Goal: Task Accomplishment & Management: Use online tool/utility

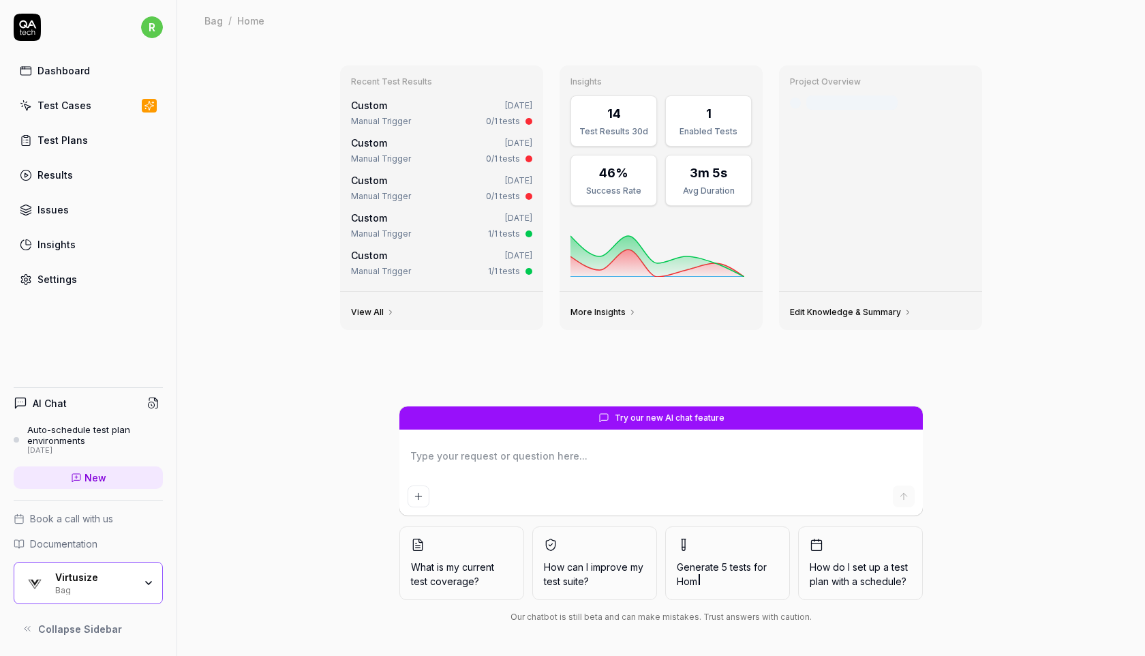
click at [81, 142] on div "Test Plans" at bounding box center [62, 140] width 50 height 14
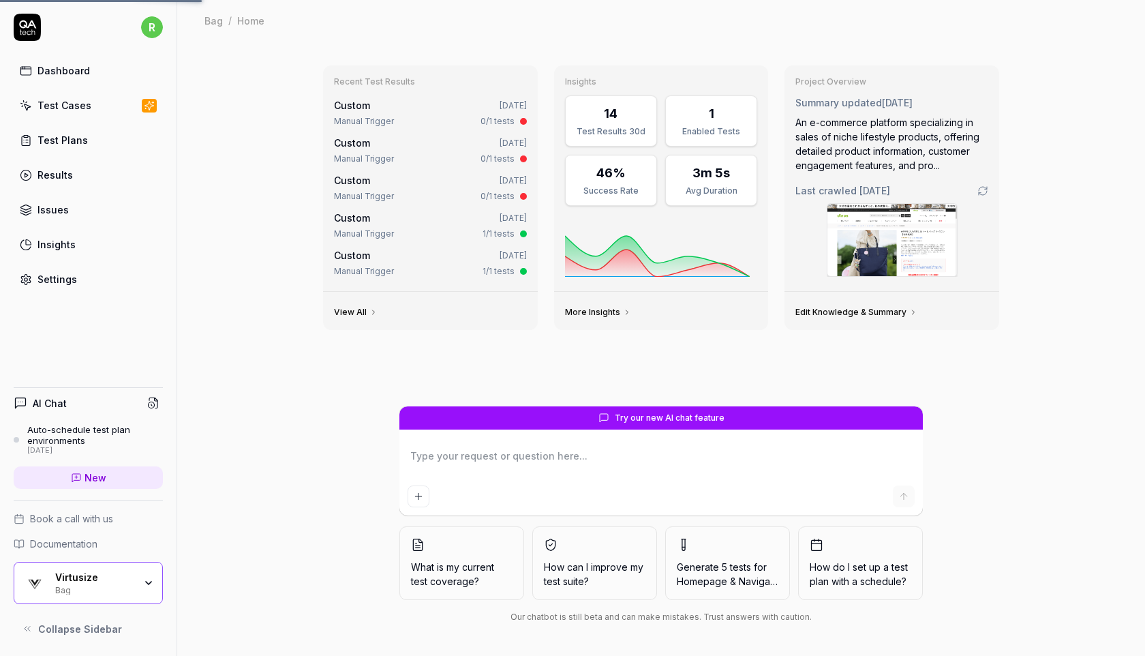
type textarea "*"
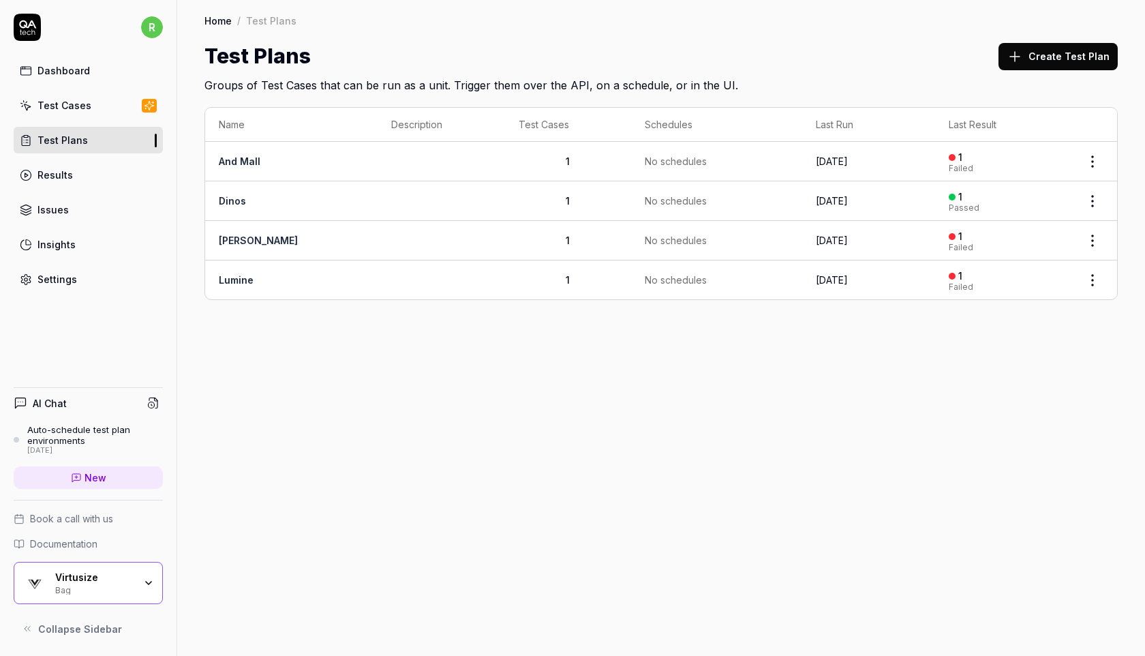
click at [66, 106] on div "Test Cases" at bounding box center [64, 105] width 54 height 14
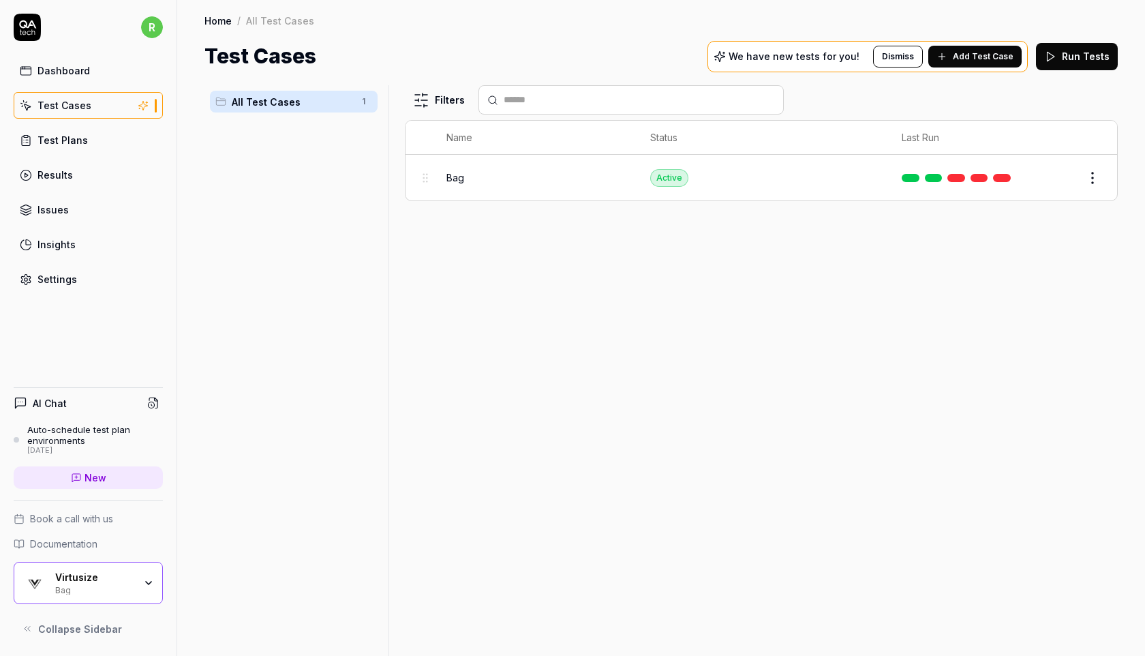
click at [1076, 56] on button "Run Tests" at bounding box center [1077, 56] width 82 height 27
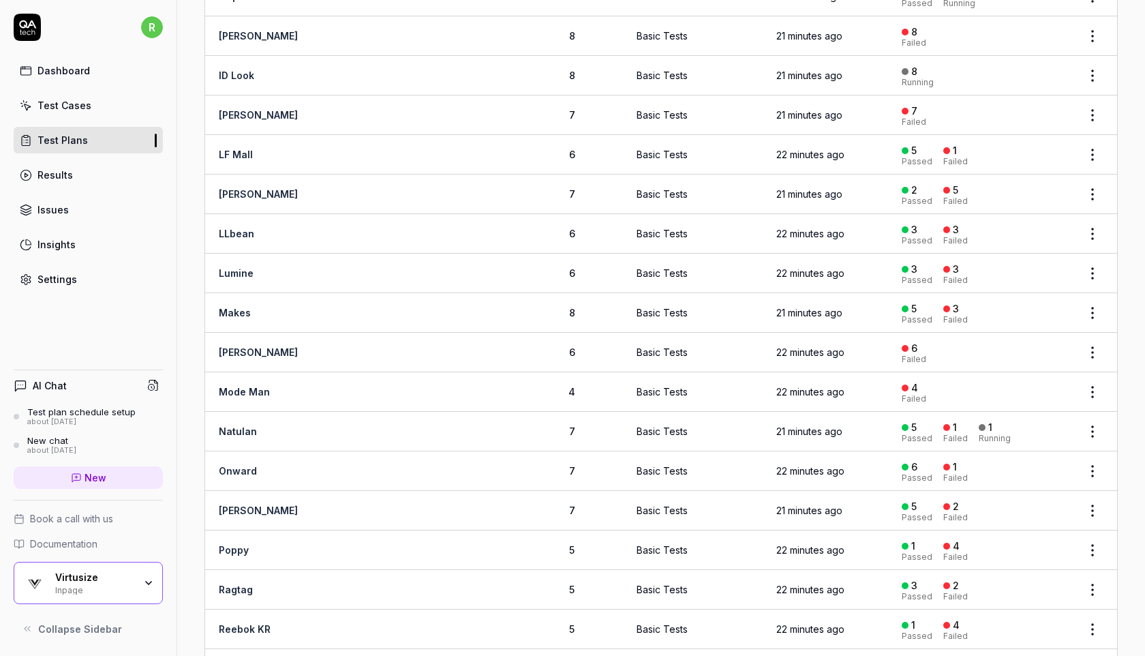
scroll to position [1196, 0]
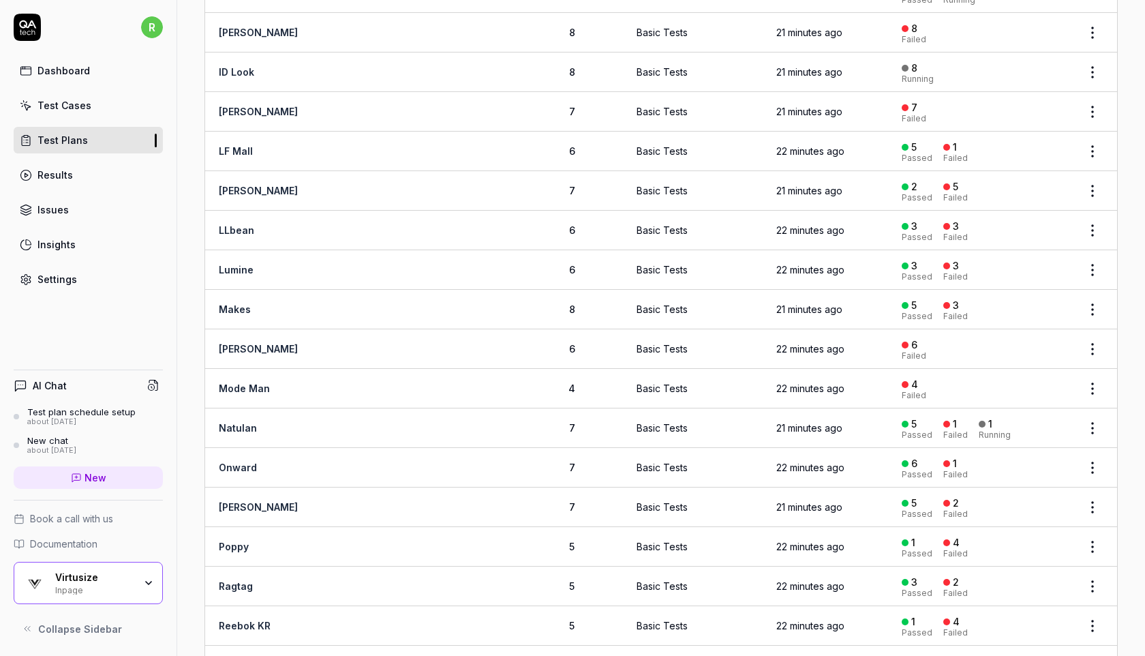
click at [1089, 102] on html "r Dashboard Test Cases Test Plans Results Issues Insights Settings AI Chat Test…" at bounding box center [572, 328] width 1145 height 656
click at [994, 221] on div "Edit" at bounding box center [1036, 219] width 130 height 30
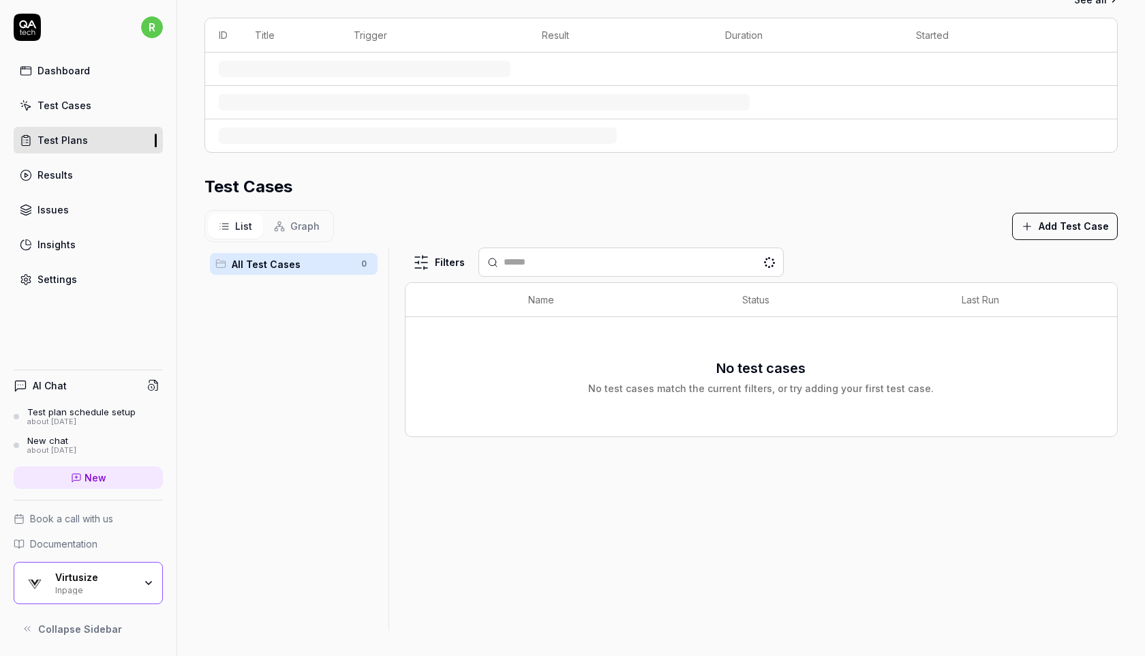
click at [1132, 115] on div "Parameters Recent Results See all ID Title Trigger Result Duration Started Test…" at bounding box center [661, 239] width 968 height 838
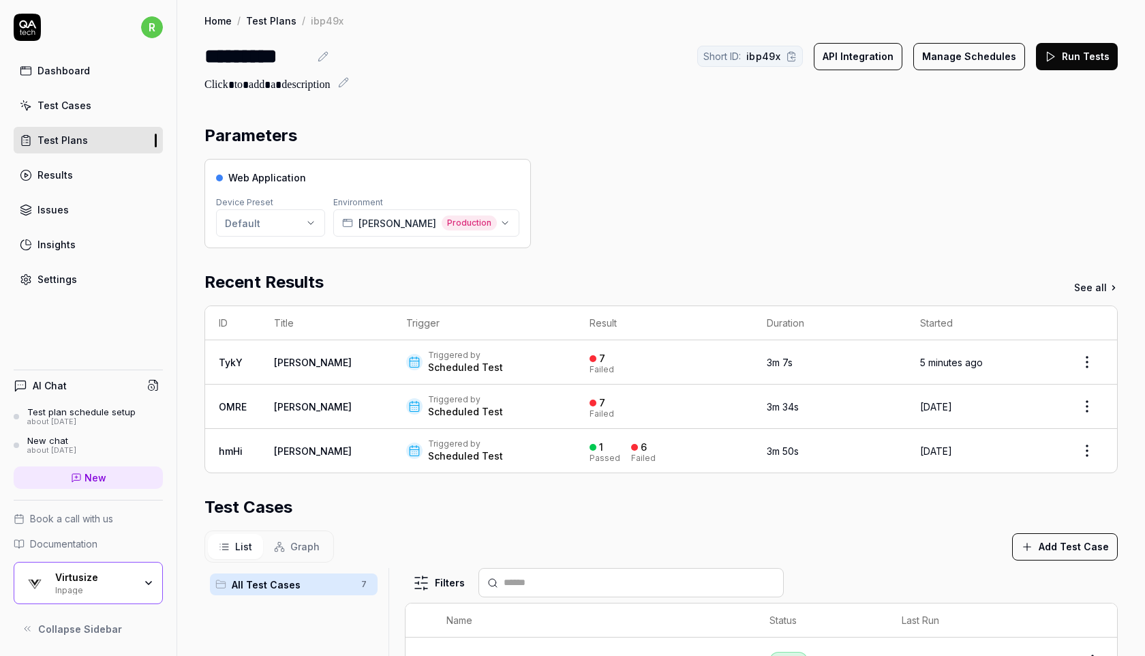
click at [319, 55] on icon at bounding box center [323, 56] width 11 height 11
click at [209, 58] on div "*********" at bounding box center [257, 56] width 105 height 31
click at [954, 158] on section "Parameters Web Application Device Preset Default Environment Jamie Kay Producti…" at bounding box center [662, 185] width 914 height 125
click at [40, 140] on div "Test Plans" at bounding box center [62, 140] width 50 height 14
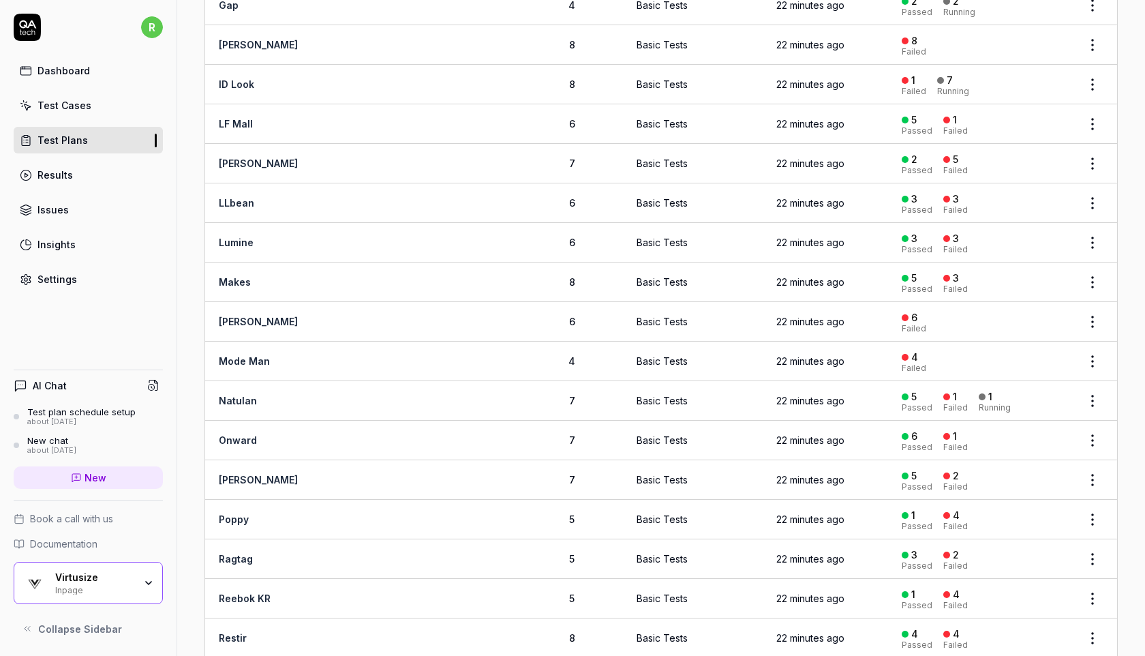
scroll to position [1186, 0]
click at [247, 314] on link "[PERSON_NAME]" at bounding box center [258, 320] width 79 height 12
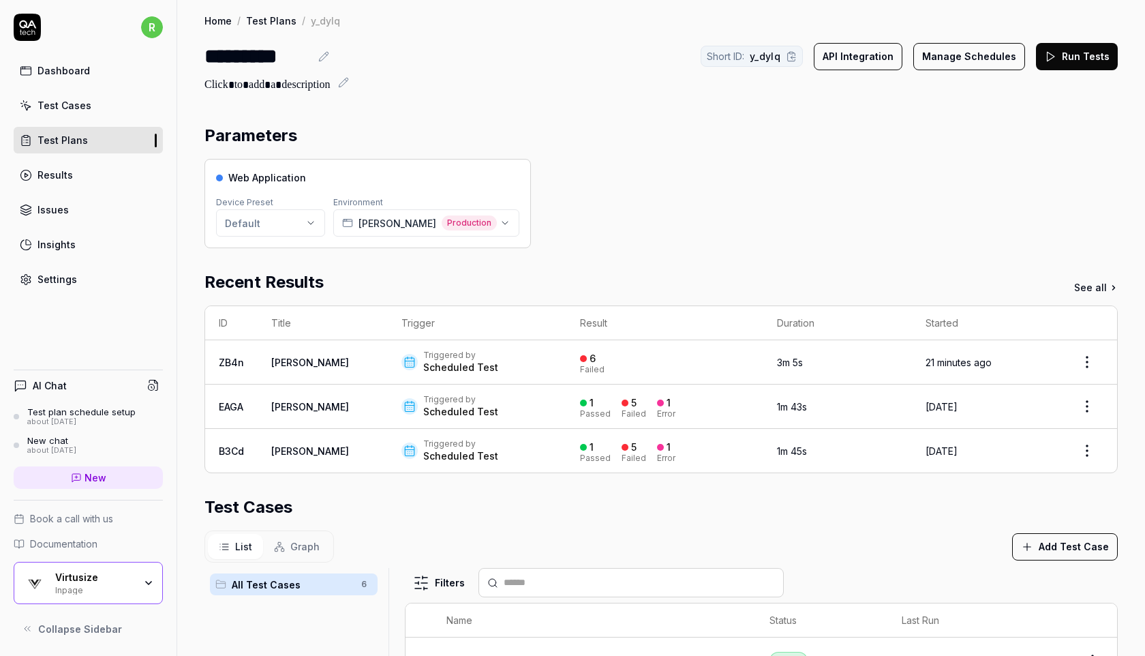
click at [1098, 52] on button "Run Tests" at bounding box center [1077, 56] width 82 height 27
click at [265, 18] on link "Test Plans" at bounding box center [271, 21] width 50 height 14
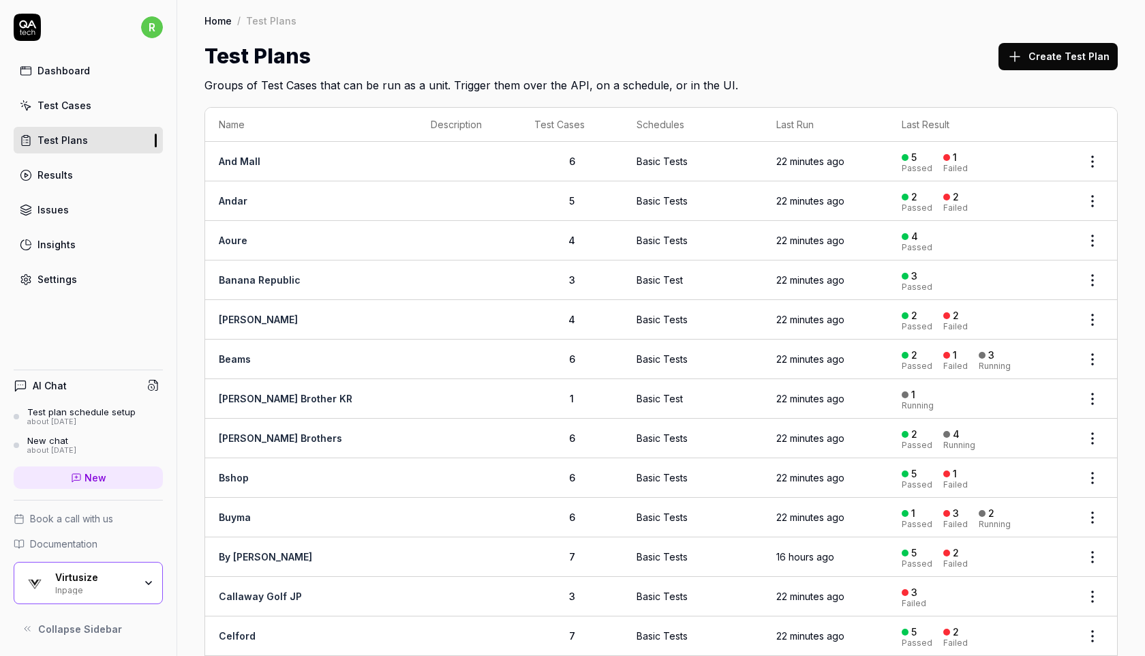
click at [78, 587] on div "Inpage" at bounding box center [94, 589] width 79 height 11
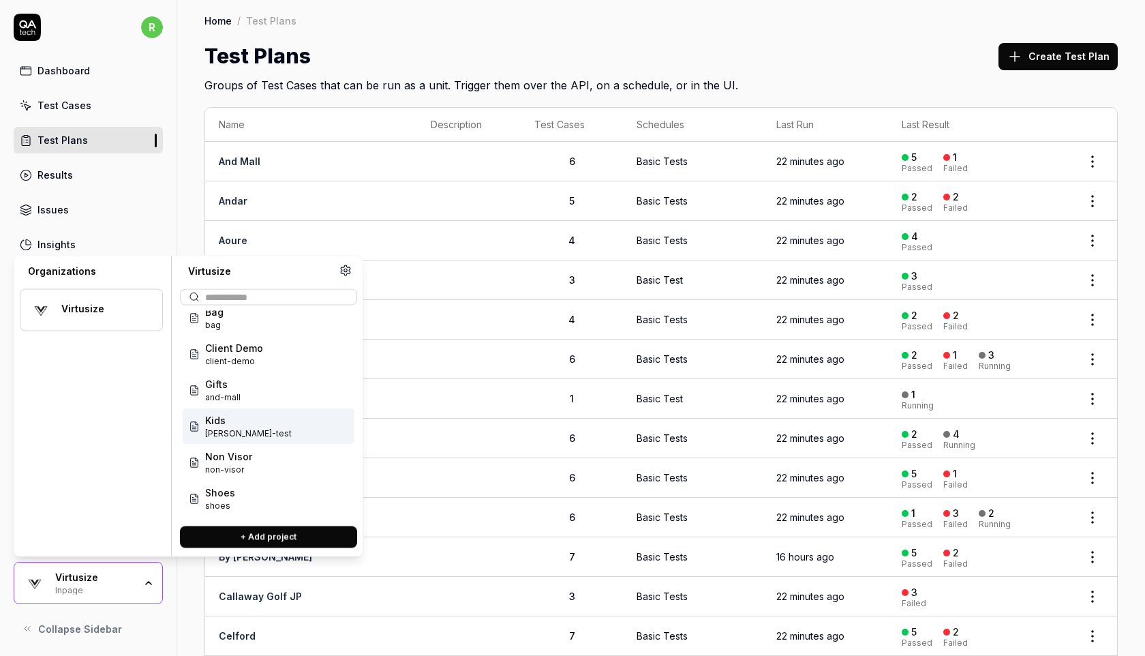
scroll to position [61, 0]
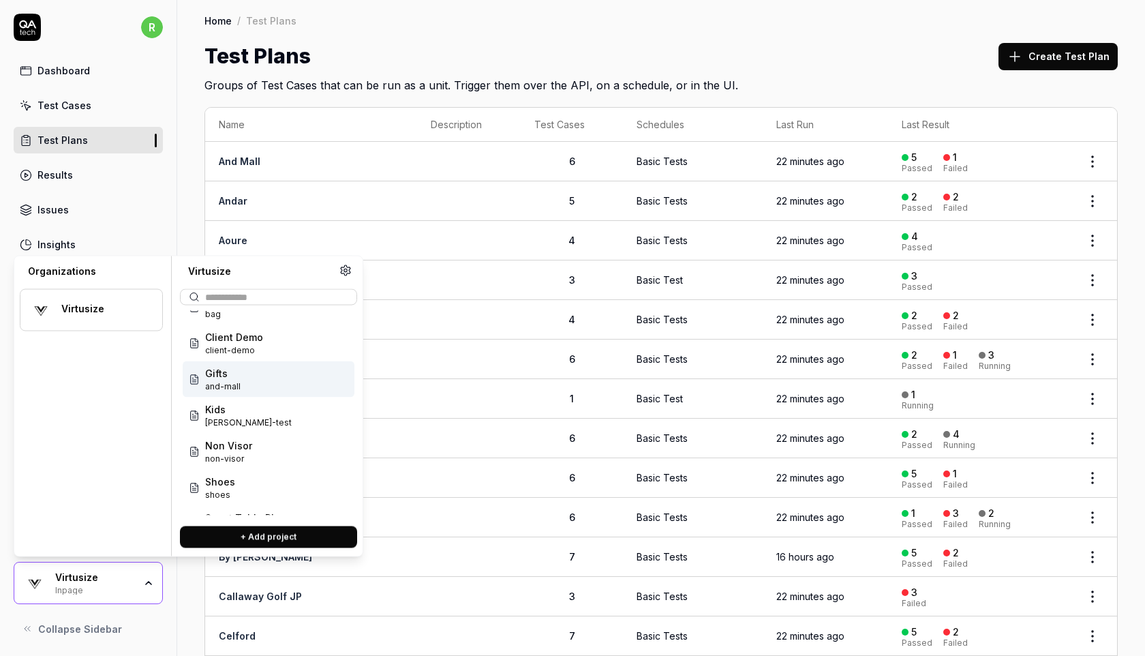
click at [284, 378] on div "Gifts and-mall" at bounding box center [269, 379] width 172 height 36
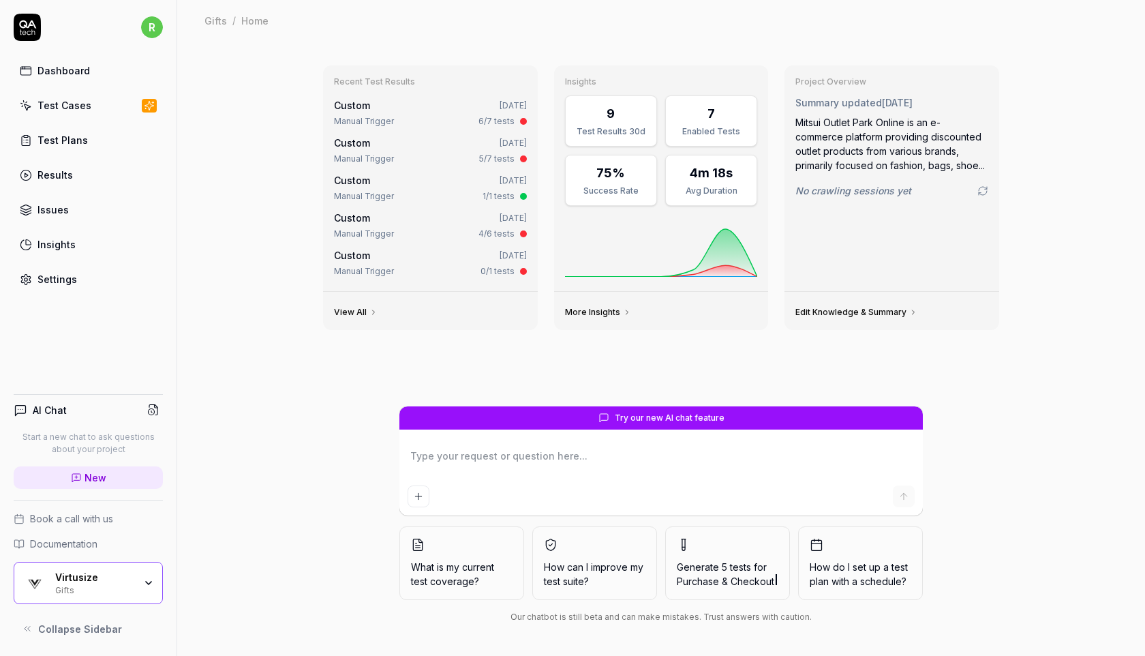
click at [74, 102] on div "Test Cases" at bounding box center [64, 105] width 54 height 14
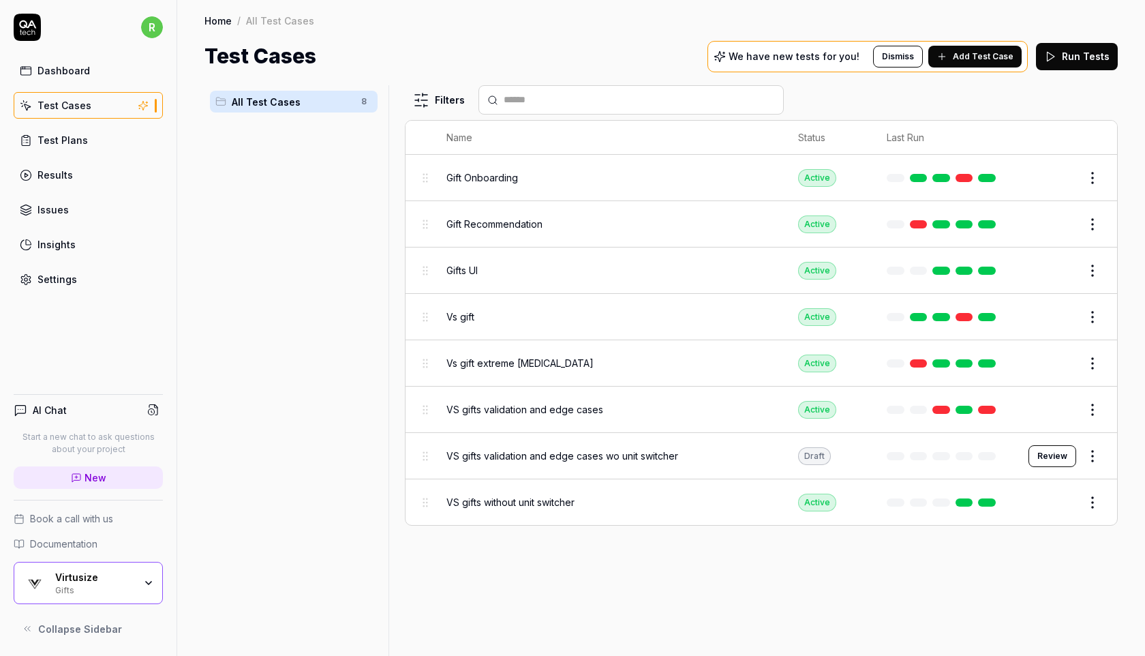
click at [103, 146] on link "Test Plans" at bounding box center [88, 140] width 149 height 27
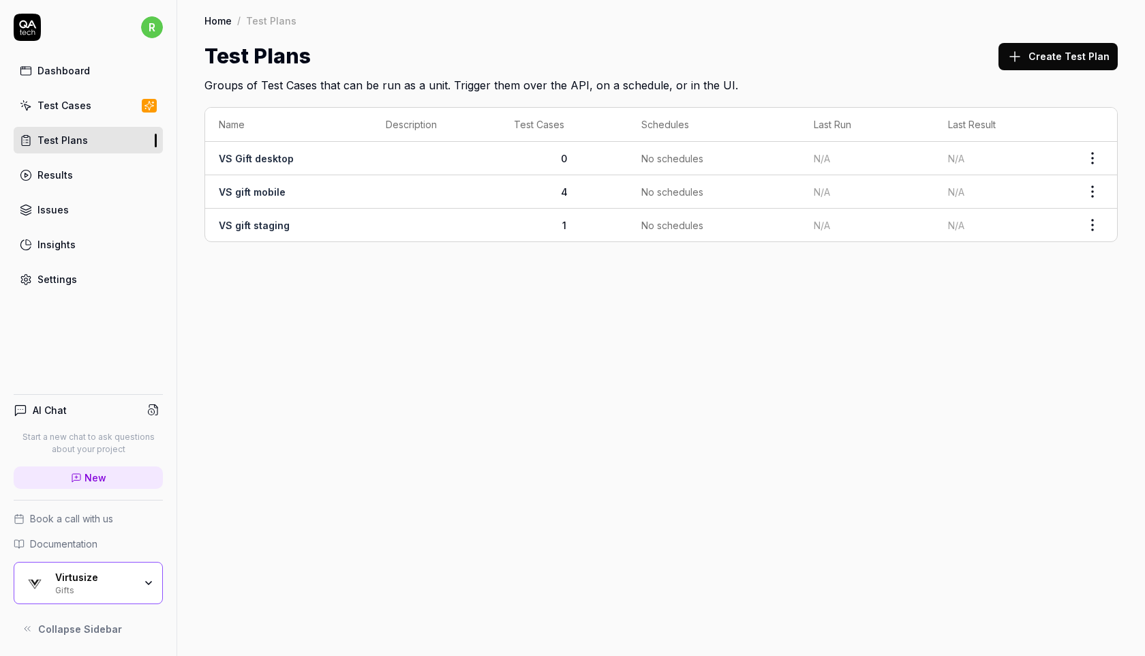
click at [533, 268] on div "Home / Test Plans Home / Test Plans Test Plans Create Test Plan Groups of Test …" at bounding box center [661, 328] width 968 height 656
click at [160, 166] on link "Results" at bounding box center [88, 175] width 149 height 27
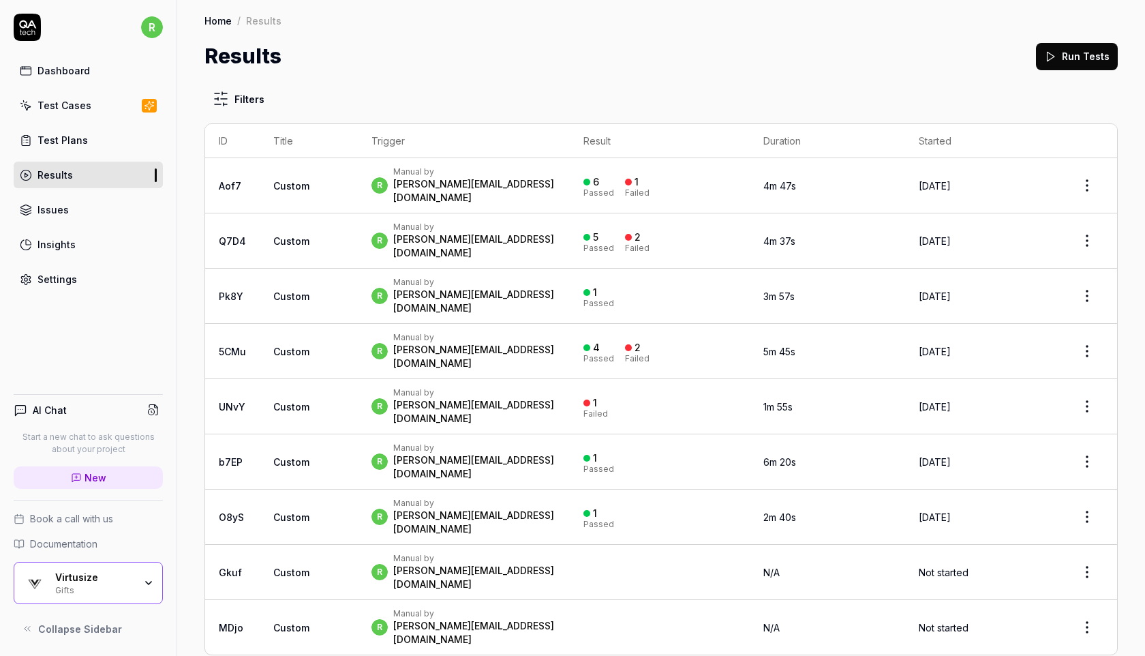
click at [320, 177] on td "Custom" at bounding box center [309, 185] width 98 height 55
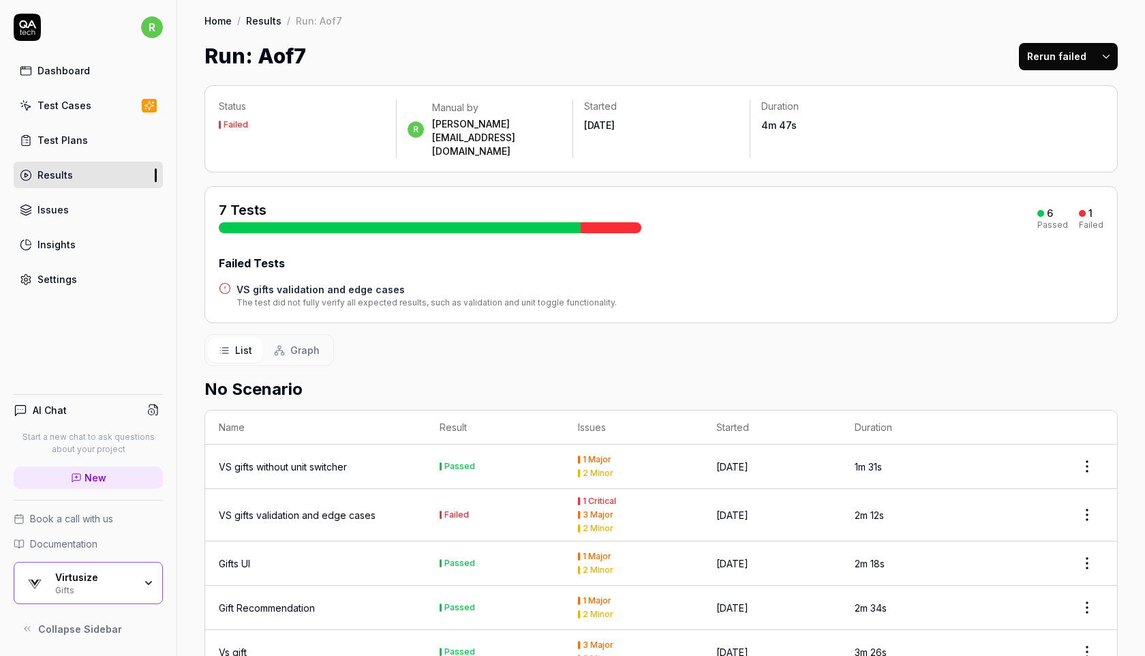
click at [1046, 56] on button "Rerun failed" at bounding box center [1057, 56] width 76 height 27
click at [72, 135] on div "Test Plans" at bounding box center [62, 140] width 50 height 14
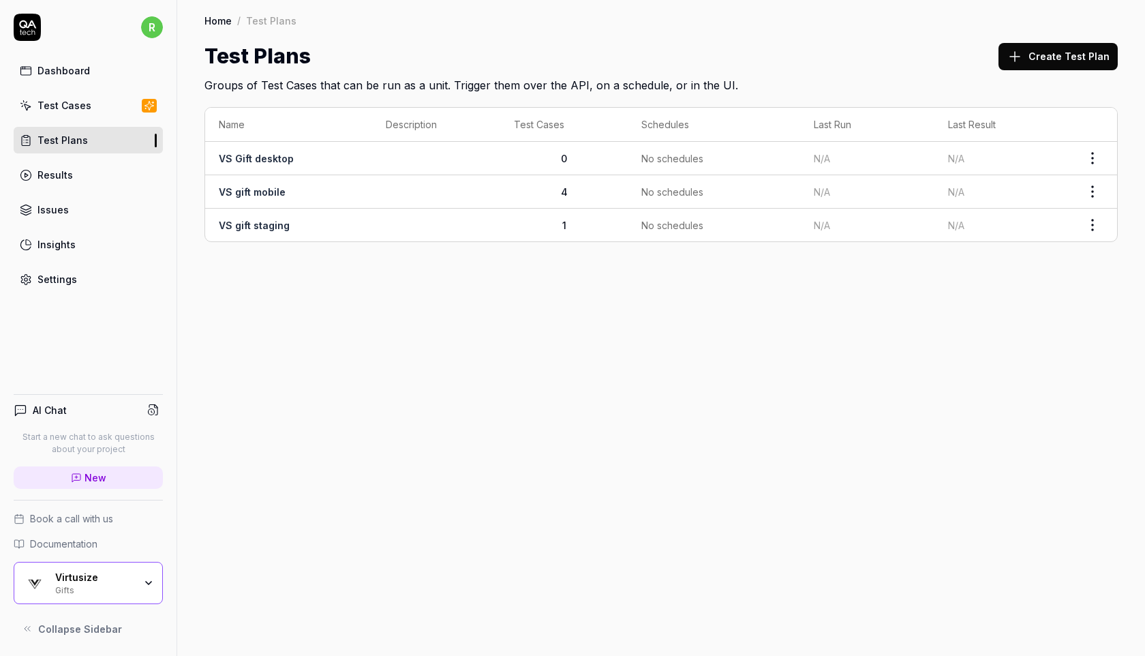
click at [119, 108] on link "Test Cases" at bounding box center [88, 105] width 149 height 27
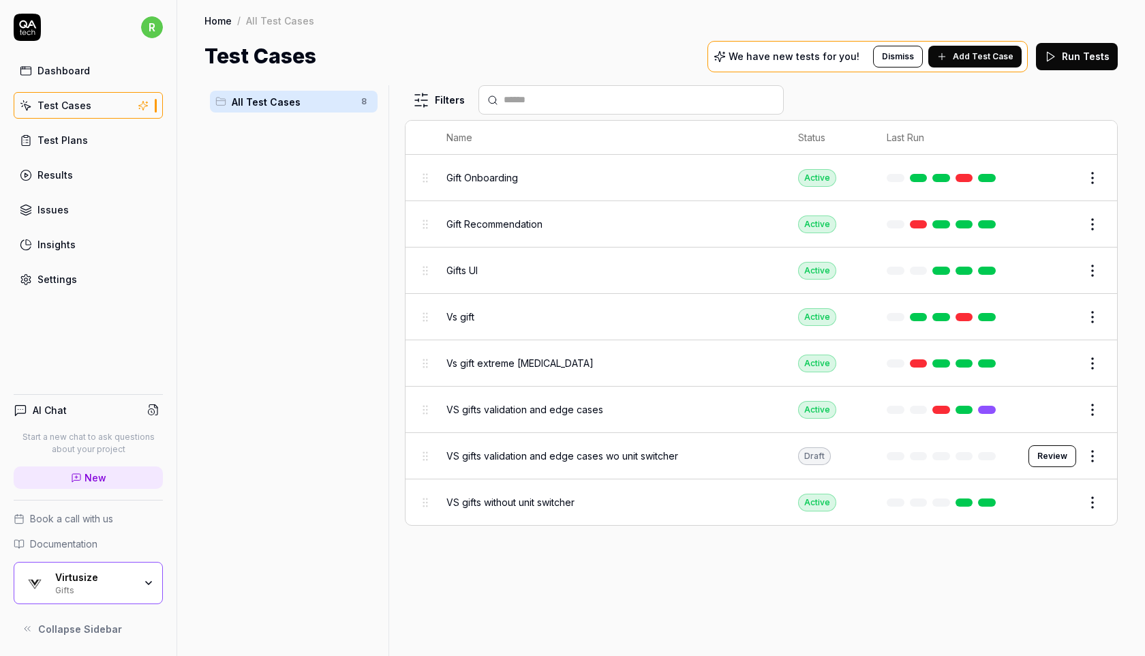
click at [1092, 55] on button "Run Tests" at bounding box center [1077, 56] width 82 height 27
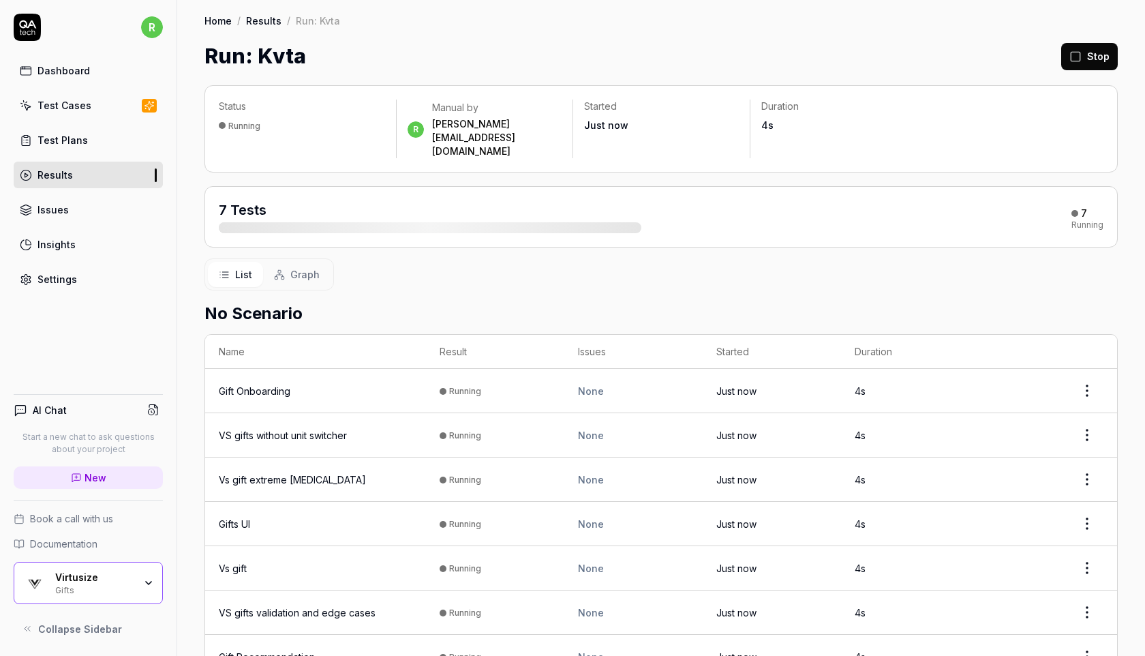
click at [89, 594] on div "Virtusize Gifts" at bounding box center [88, 583] width 149 height 42
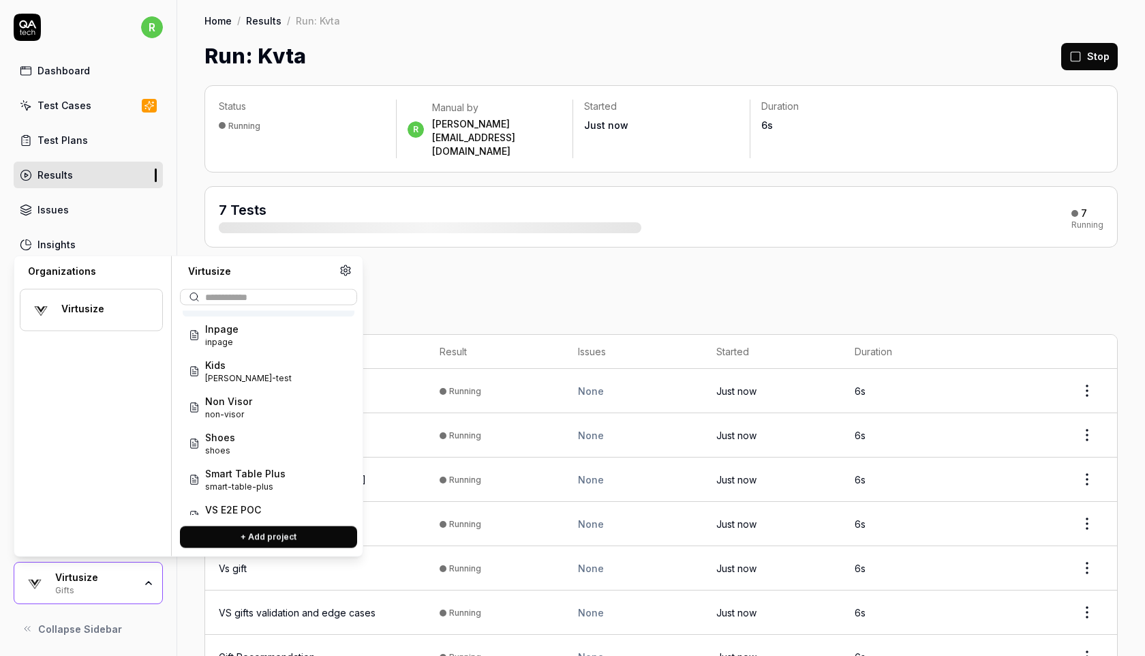
scroll to position [127, 0]
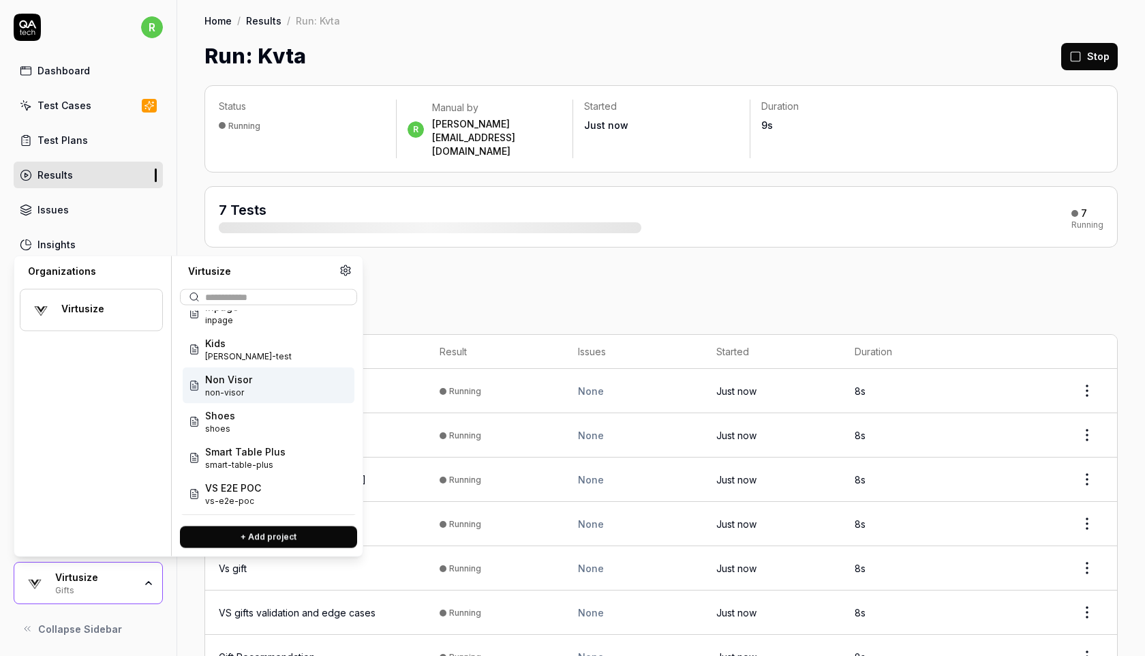
click at [256, 381] on div "Non Visor non-visor" at bounding box center [269, 385] width 172 height 36
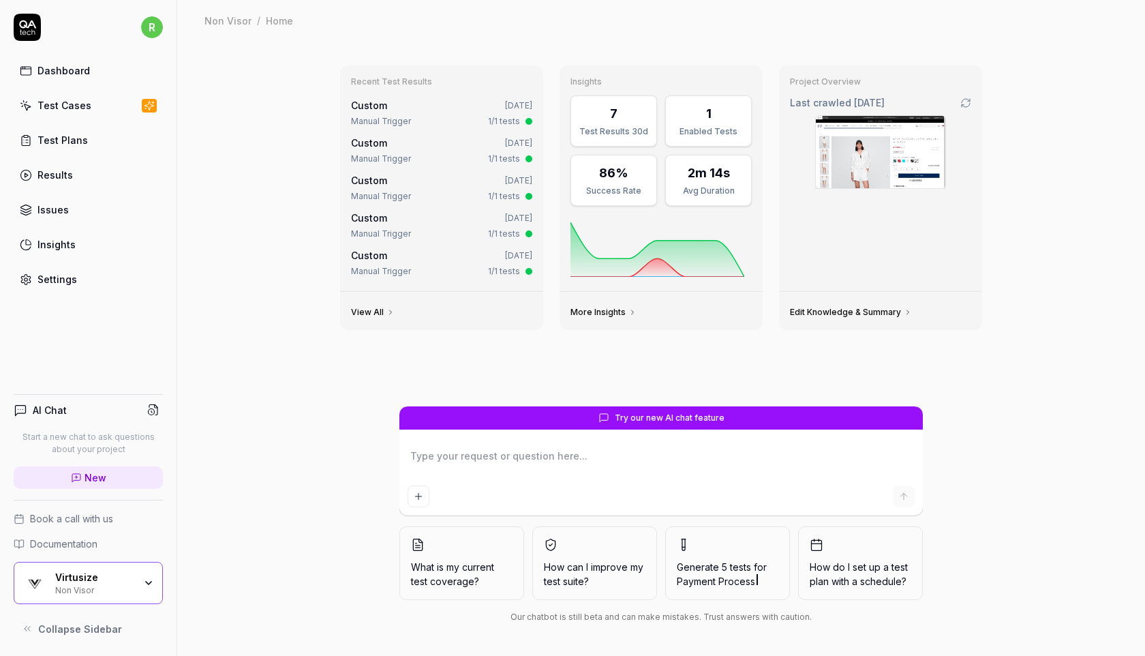
click at [79, 92] on link "Test Cases" at bounding box center [88, 105] width 149 height 27
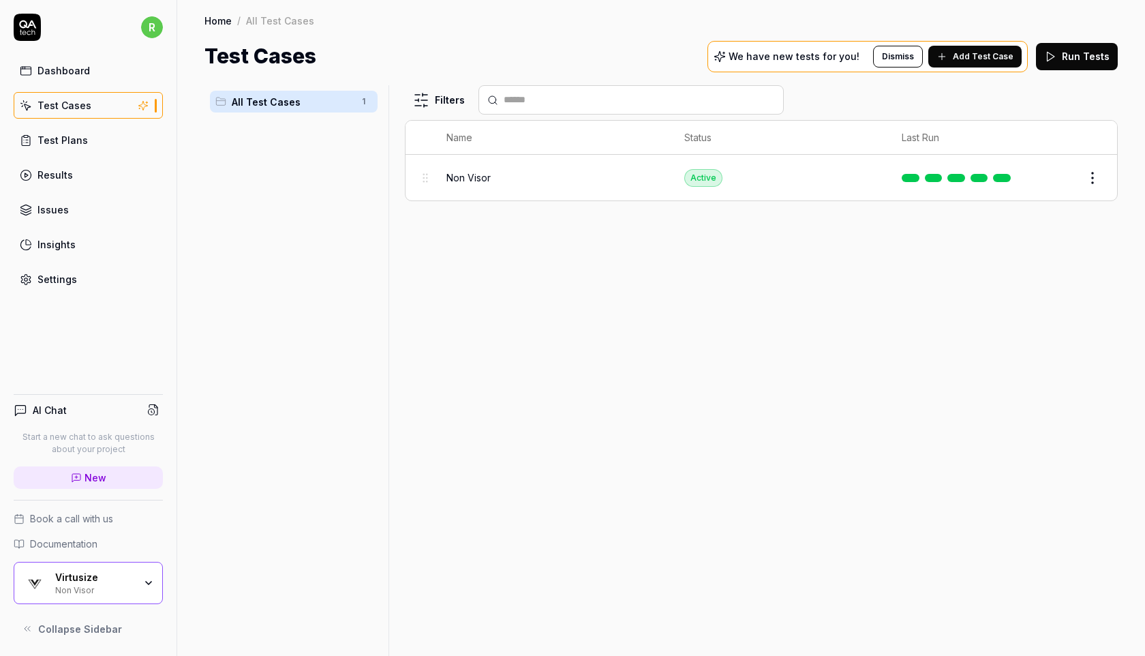
click at [1077, 61] on button "Run Tests" at bounding box center [1077, 56] width 82 height 27
click at [95, 597] on div "Virtusize Non Visor" at bounding box center [88, 583] width 149 height 42
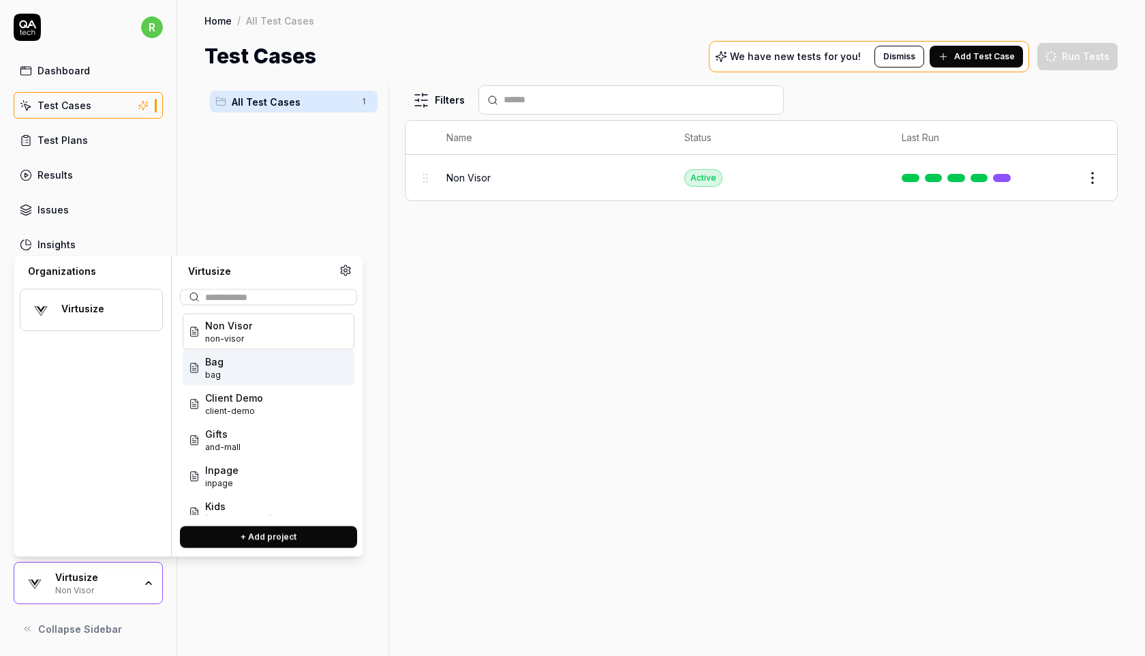
click at [286, 362] on div "Bag bag" at bounding box center [269, 368] width 172 height 36
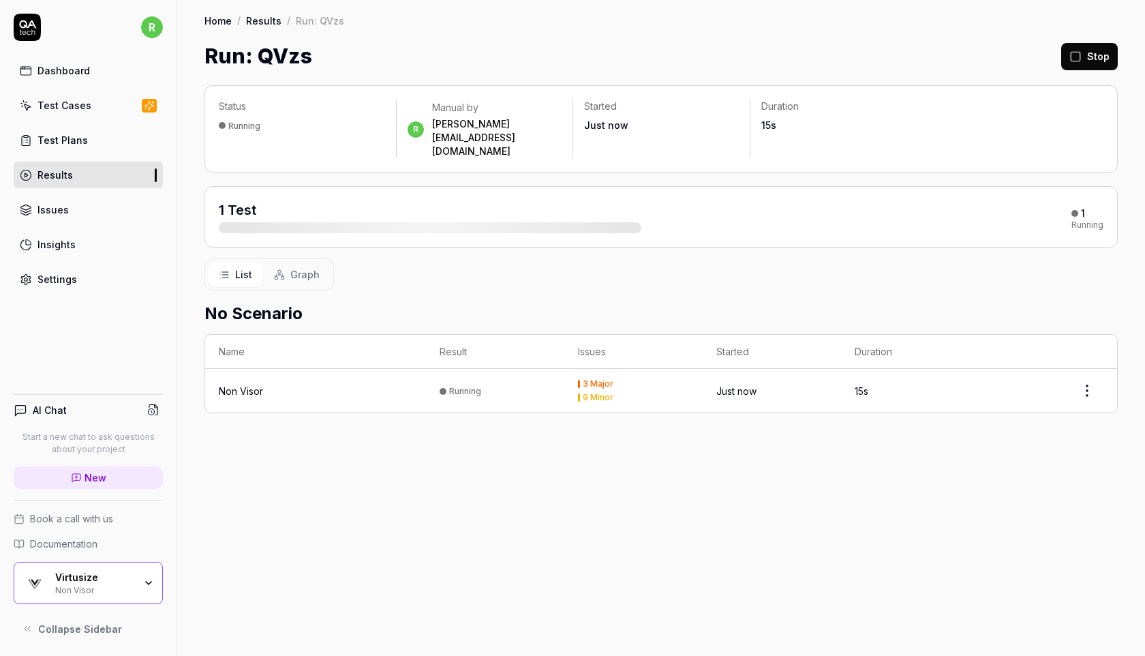
click at [56, 579] on div "Virtusize" at bounding box center [94, 577] width 79 height 12
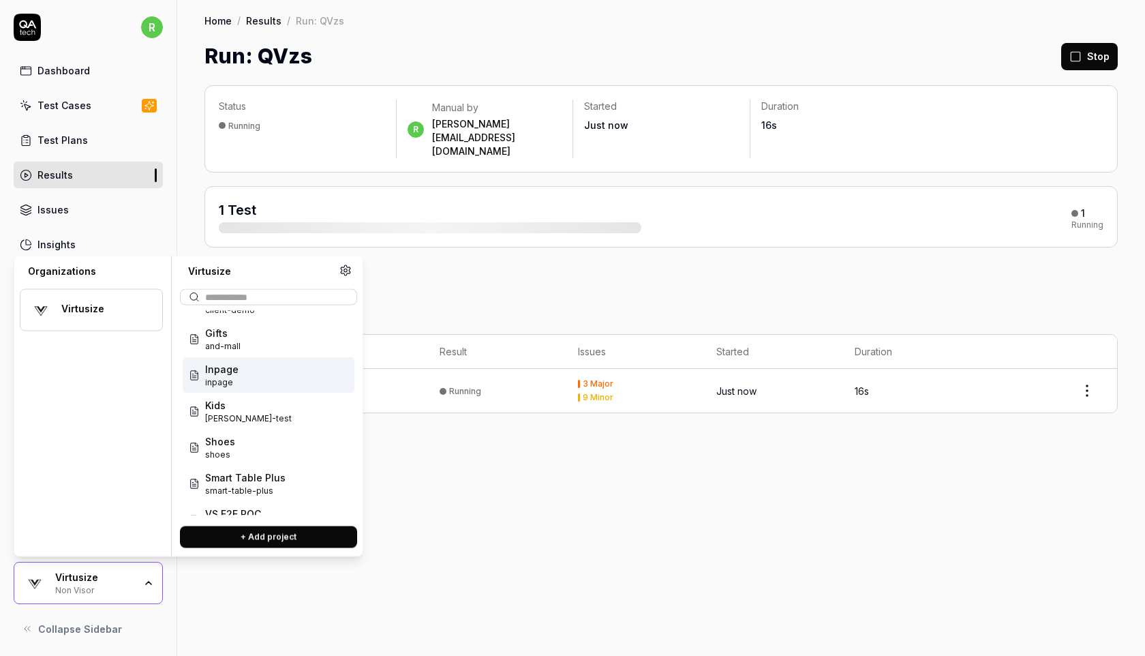
scroll to position [127, 0]
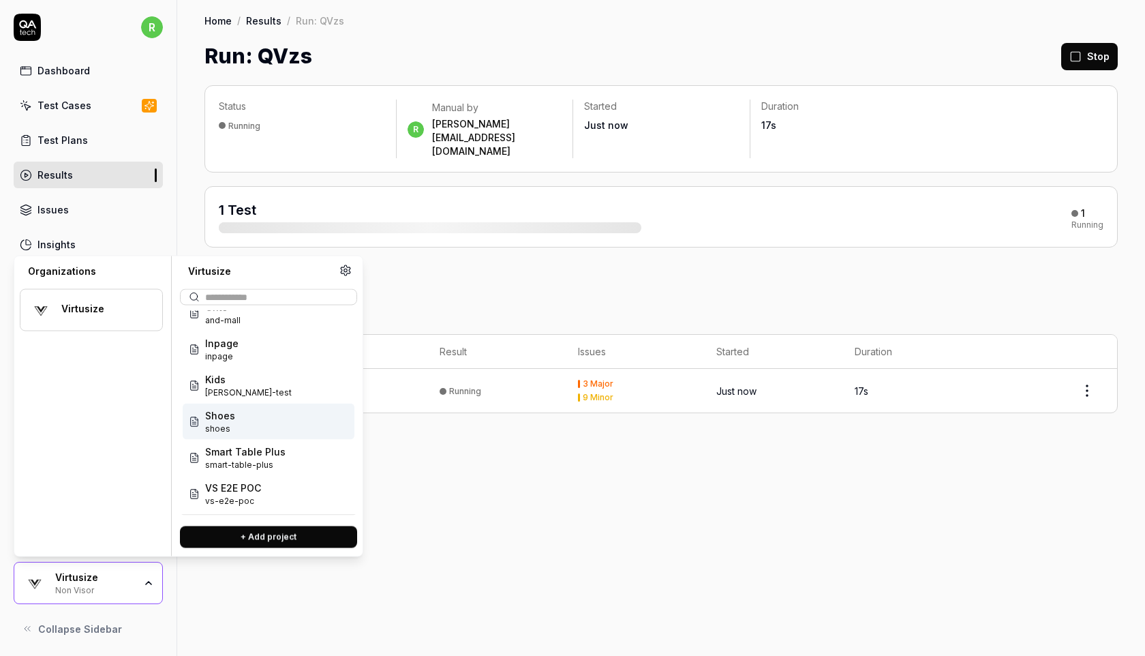
click at [267, 429] on div "Shoes shoes" at bounding box center [269, 422] width 172 height 36
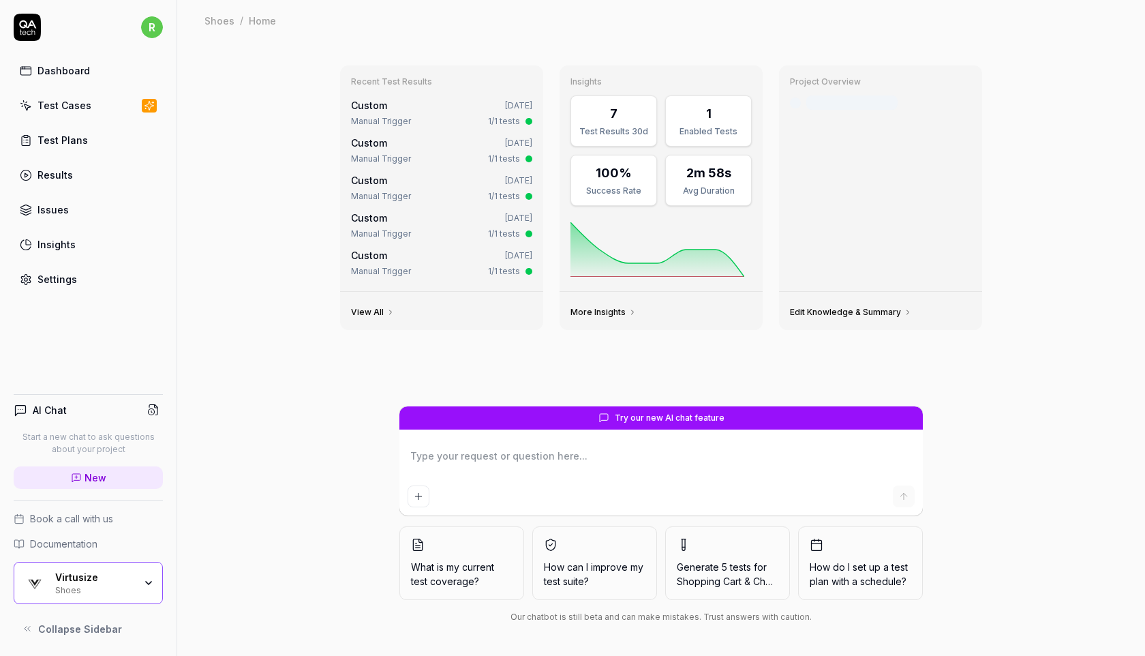
type textarea "*"
click at [117, 107] on link "Test Cases" at bounding box center [88, 105] width 149 height 27
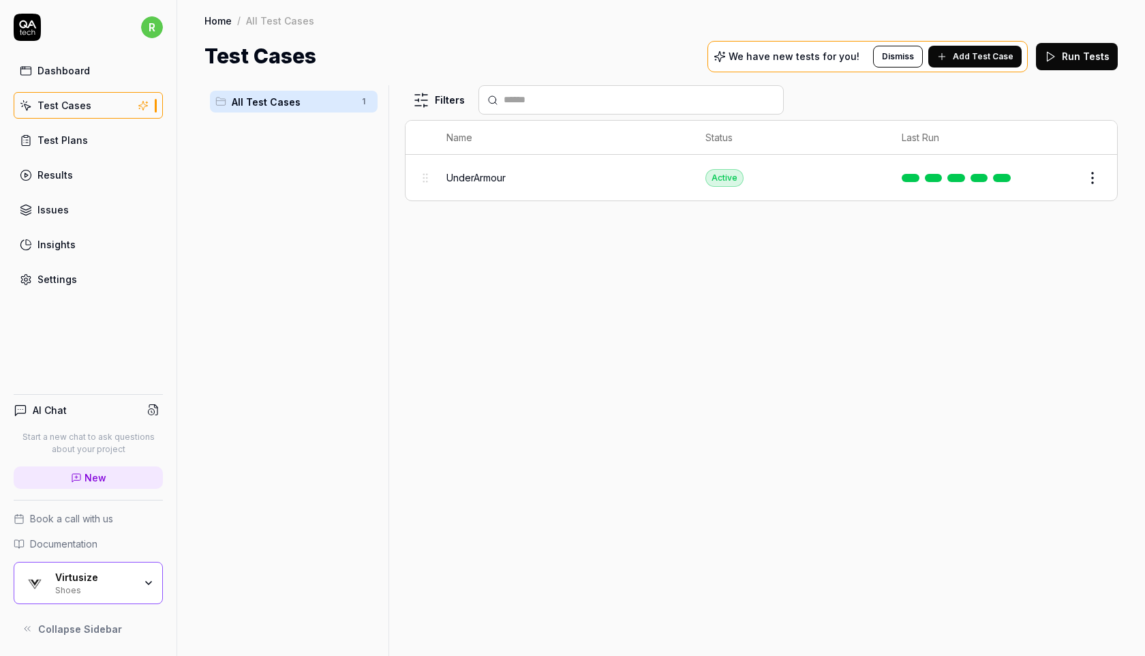
click at [1089, 53] on button "Run Tests" at bounding box center [1077, 56] width 82 height 27
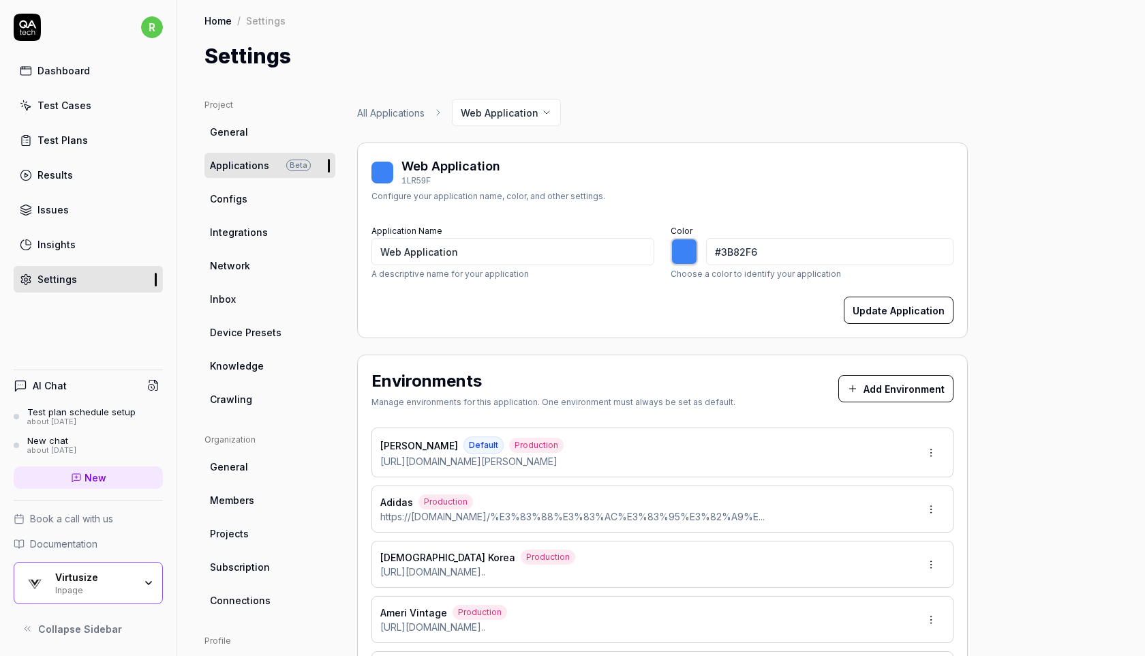
type input "*******"
click at [87, 558] on div "AI Chat Test plan schedule setup about [DATE] New chat about [DATE] New Book a …" at bounding box center [88, 501] width 177 height 284
click at [81, 577] on div "Virtusize" at bounding box center [94, 577] width 79 height 12
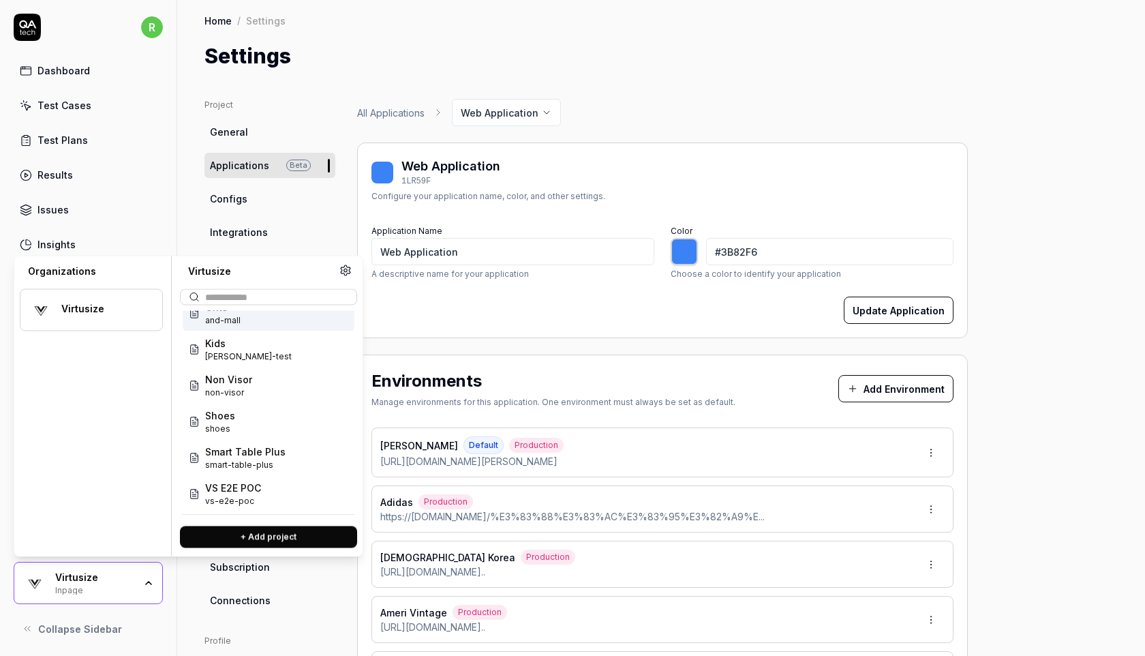
scroll to position [119, 0]
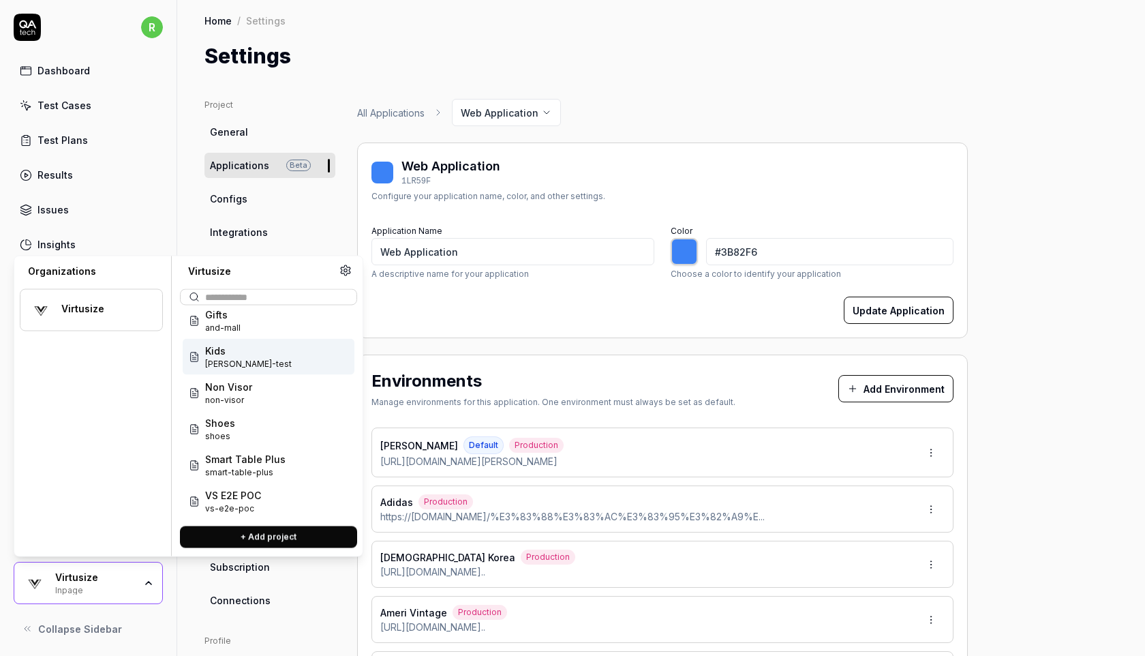
click at [271, 358] on div "Kids [PERSON_NAME]-test" at bounding box center [269, 357] width 172 height 36
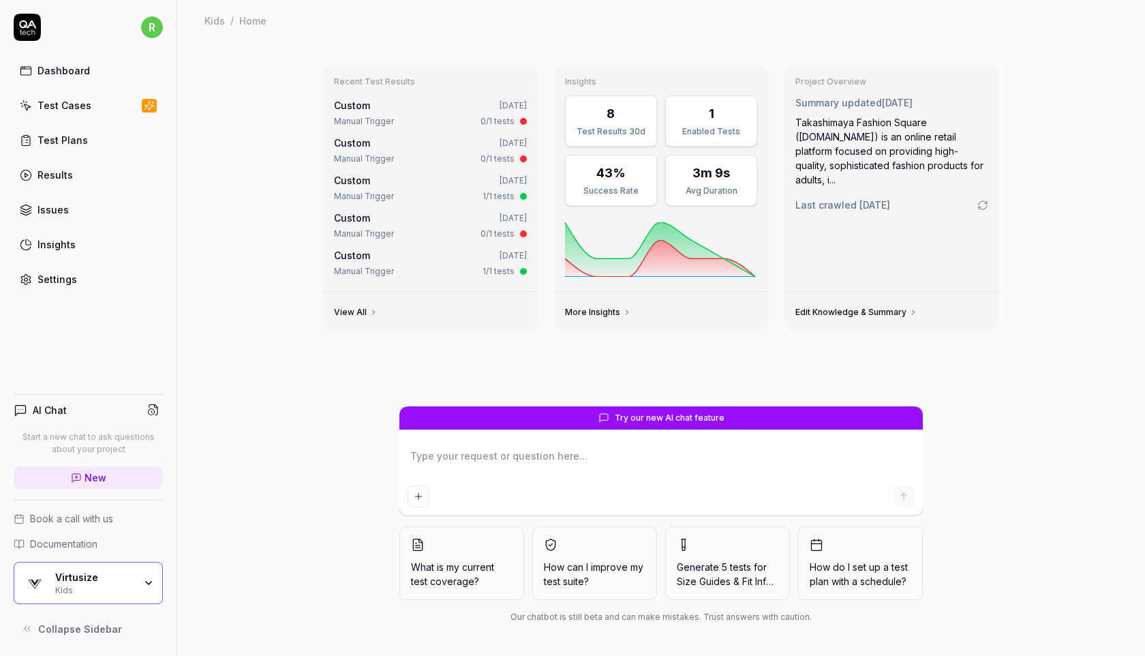
click at [43, 102] on div "Test Cases" at bounding box center [64, 105] width 54 height 14
type textarea "*"
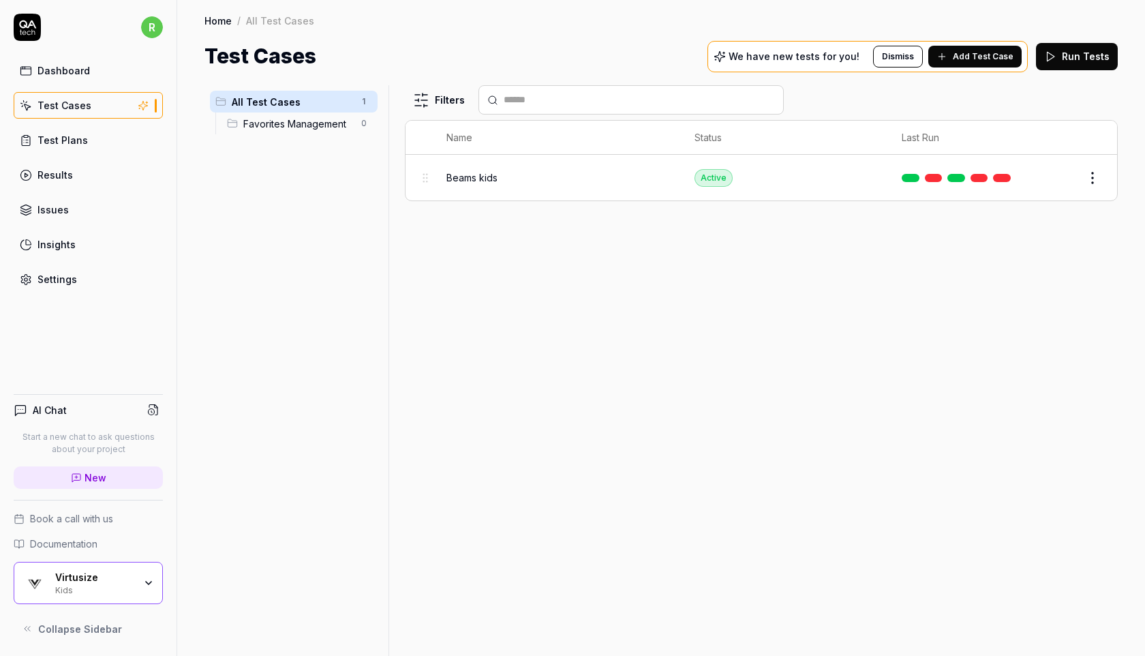
click at [1066, 58] on button "Run Tests" at bounding box center [1077, 56] width 82 height 27
